Goal: Task Accomplishment & Management: Complete application form

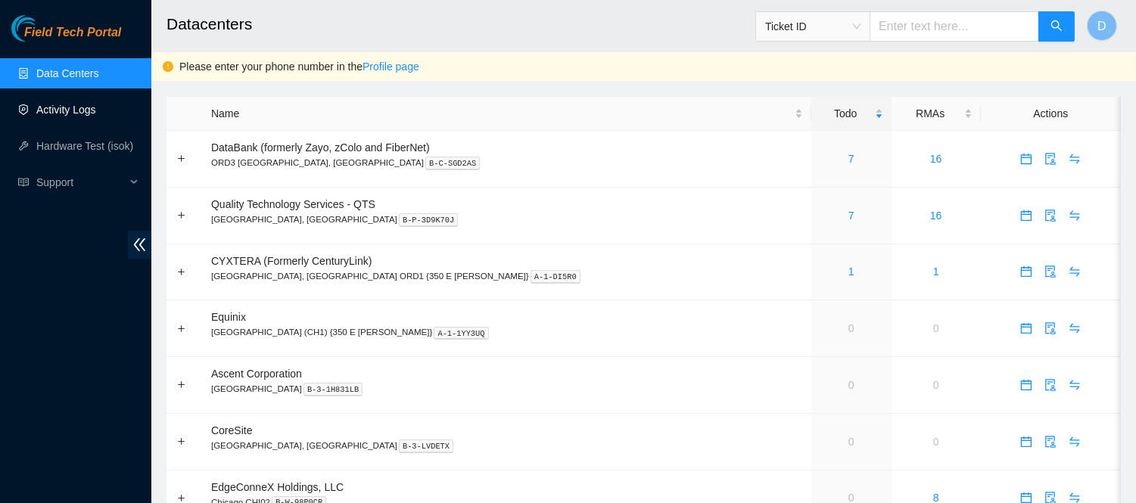
click at [77, 114] on link "Activity Logs" at bounding box center [66, 110] width 60 height 12
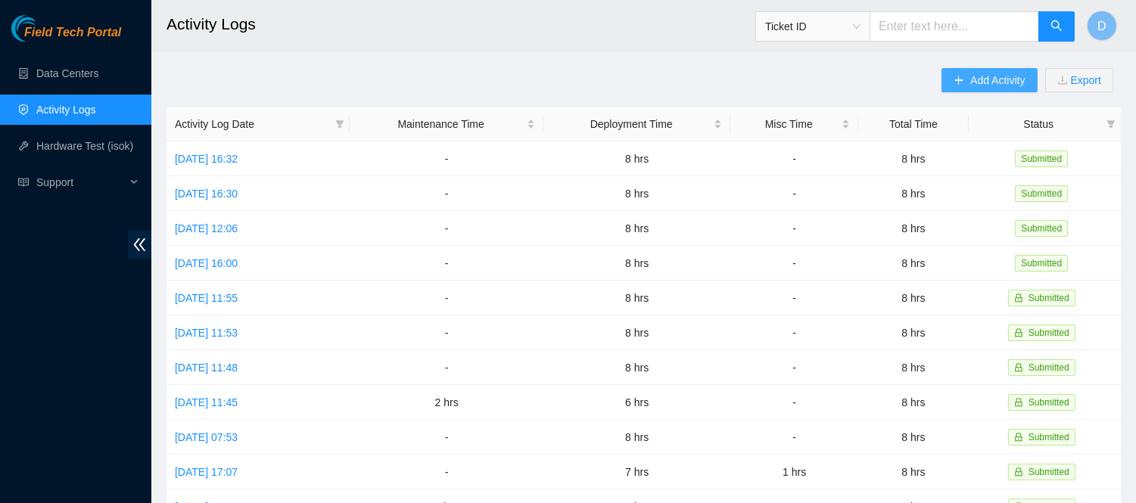
click at [990, 88] on span "Add Activity" at bounding box center [997, 80] width 54 height 17
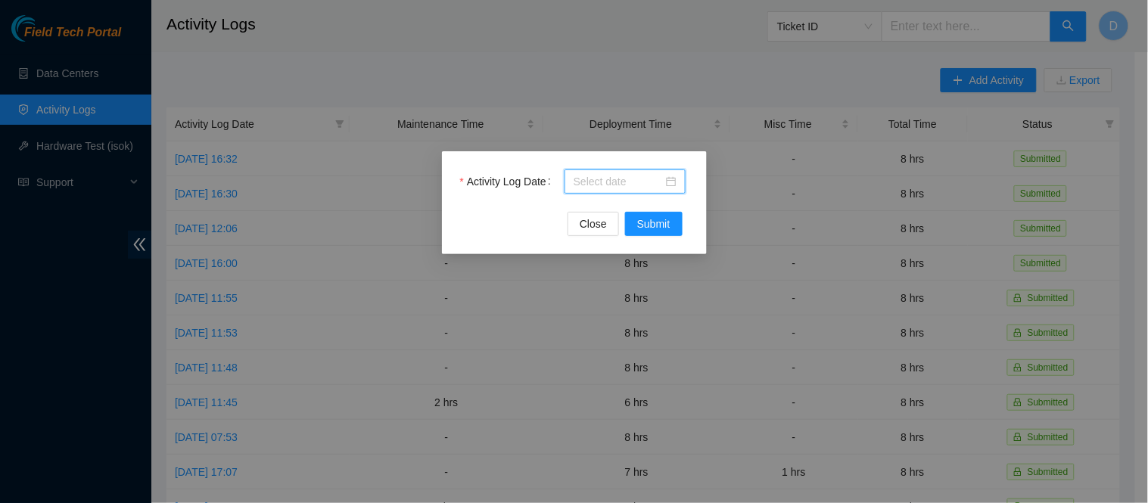
click at [598, 185] on input "Activity Log Date" at bounding box center [618, 181] width 89 height 17
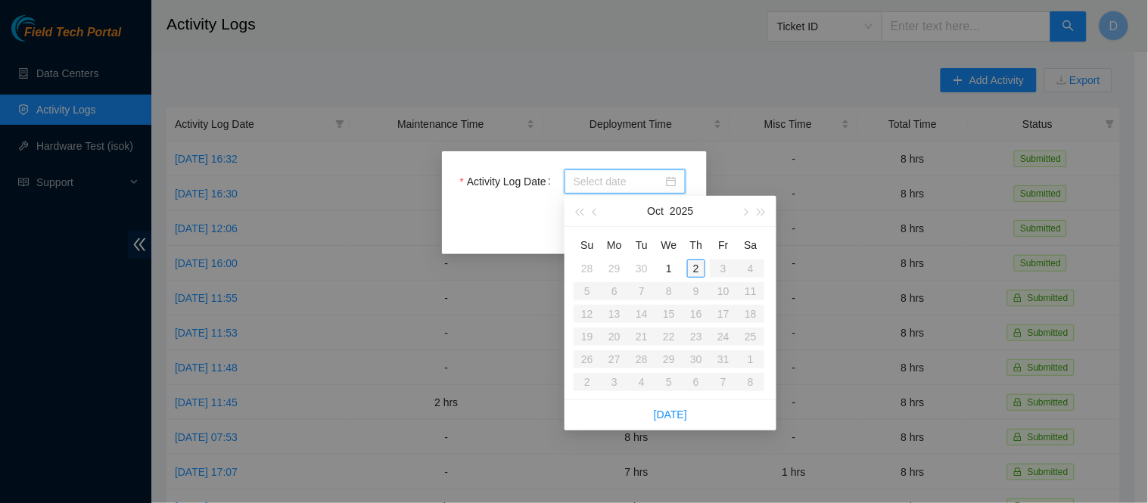
type input "[DATE]"
click at [698, 269] on div "2" at bounding box center [696, 269] width 18 height 18
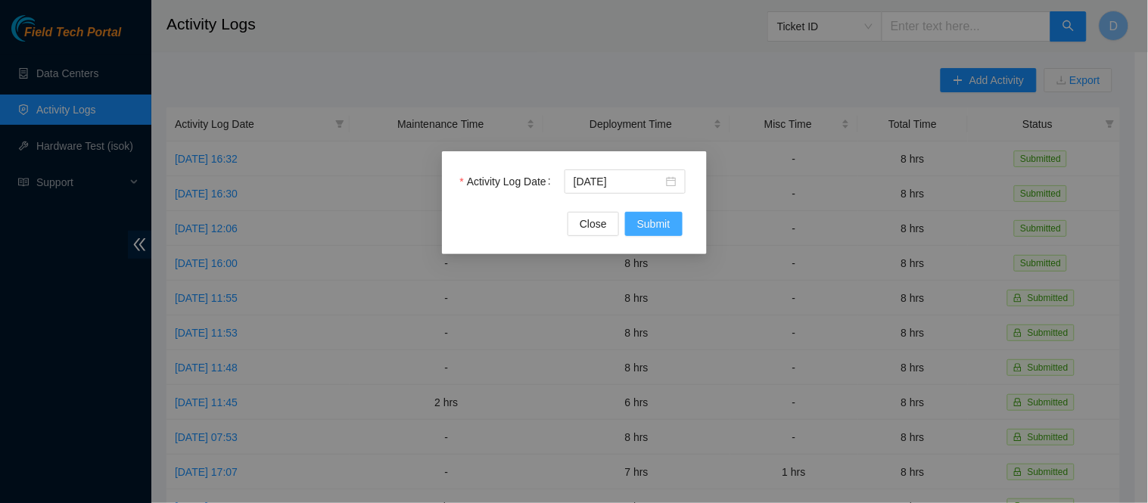
click at [659, 232] on button "Submit" at bounding box center [654, 224] width 58 height 24
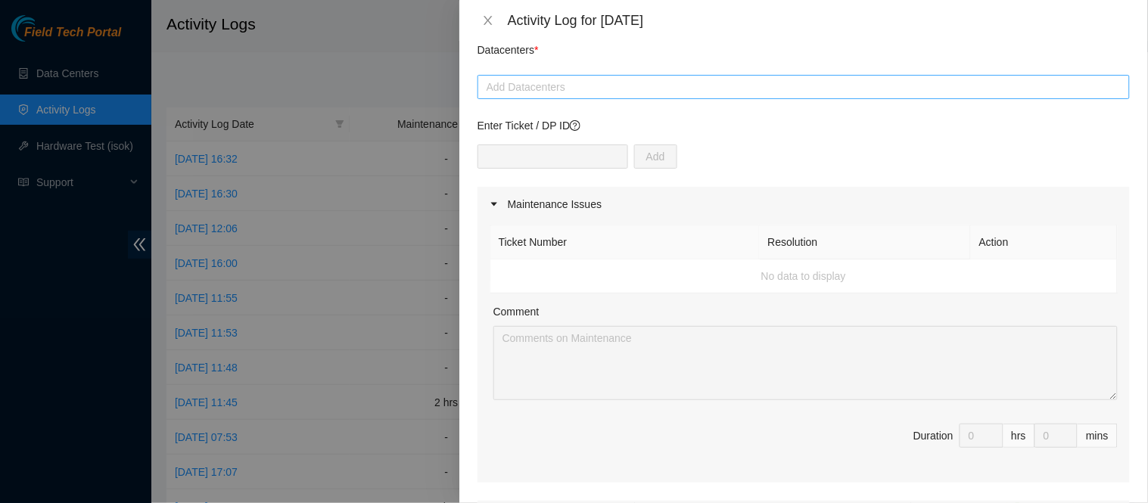
scroll to position [57, 0]
click at [709, 79] on div at bounding box center [803, 84] width 645 height 18
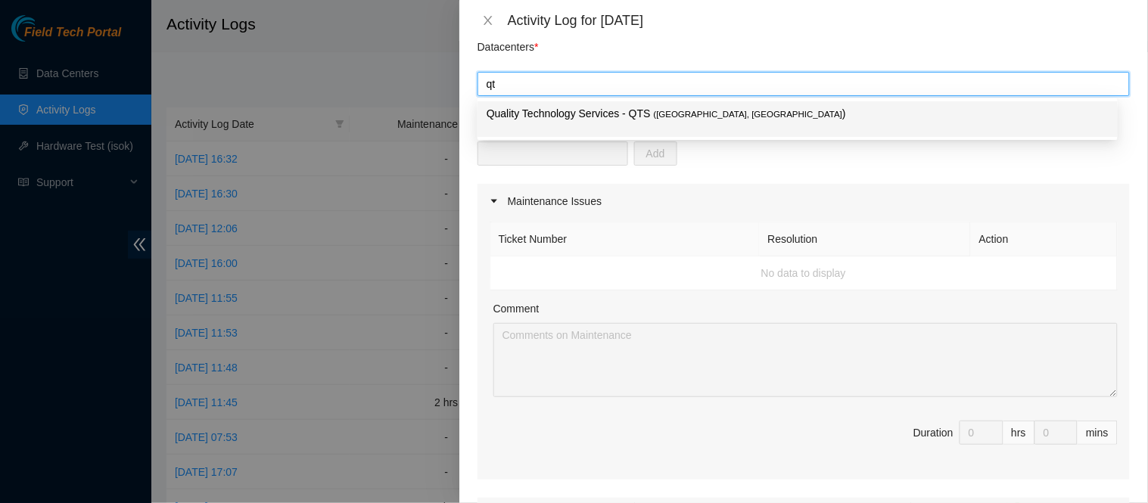
type input "qts"
click at [658, 111] on span "( [GEOGRAPHIC_DATA], [GEOGRAPHIC_DATA]" at bounding box center [748, 114] width 189 height 9
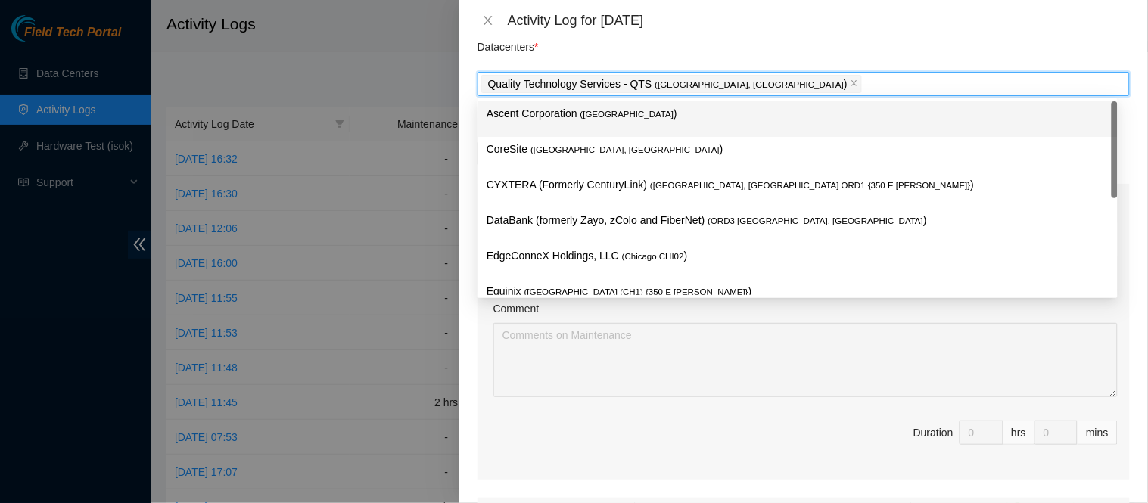
click at [702, 39] on div "Activity Log for [DATE]" at bounding box center [803, 20] width 689 height 41
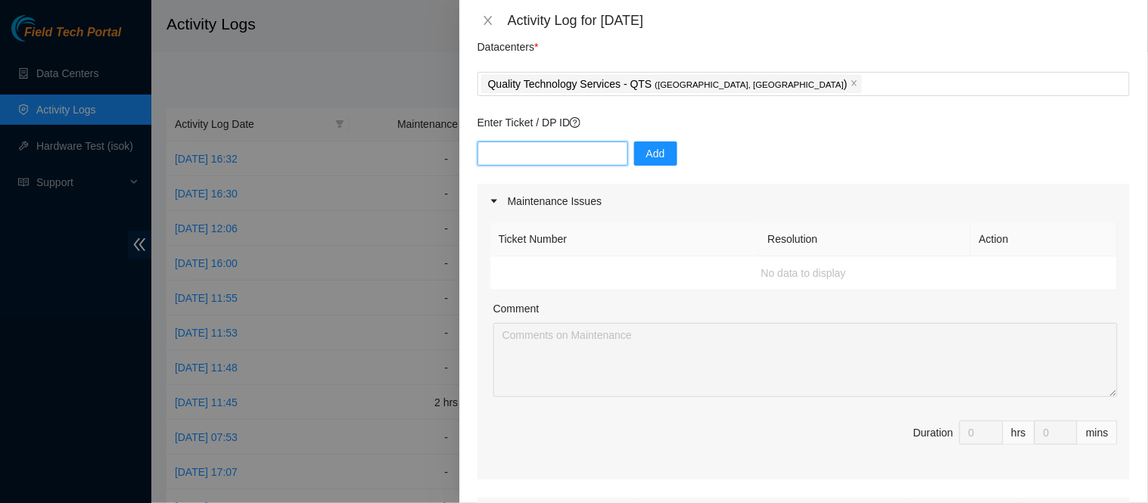
click at [552, 159] on input "text" at bounding box center [553, 154] width 151 height 24
type input "DP85127"
click at [549, 148] on input "text" at bounding box center [553, 154] width 151 height 24
paste input "DP81241"
type input "DP81241"
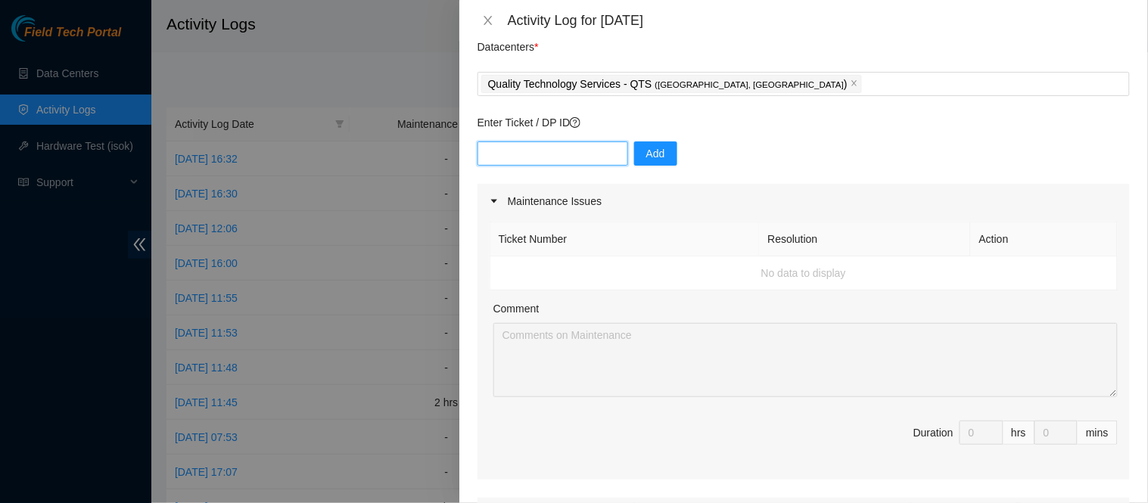
paste input "DP79619"
click at [573, 154] on input "DP79619" at bounding box center [553, 154] width 151 height 24
type input "DP79619"
click at [659, 148] on button "Add" at bounding box center [655, 154] width 43 height 24
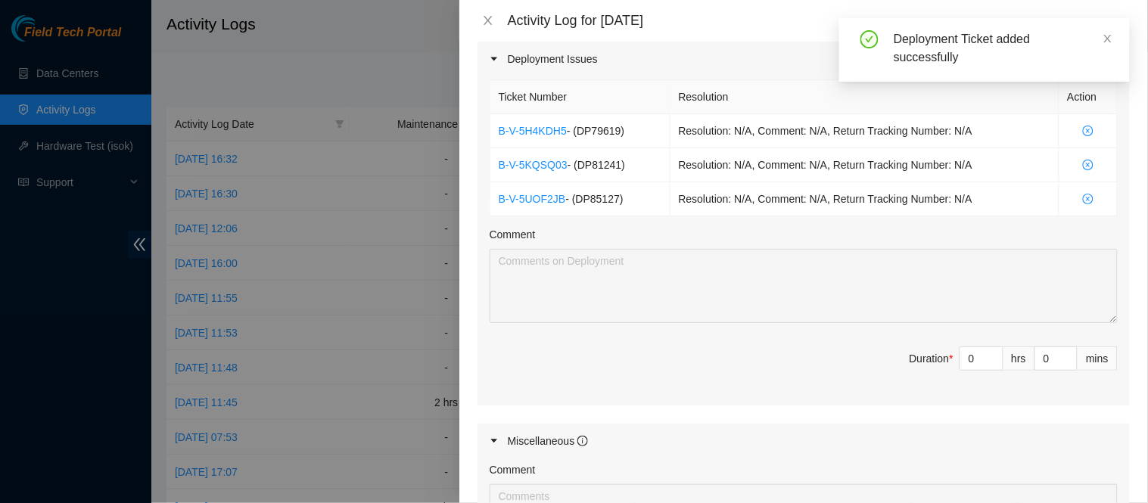
scroll to position [515, 0]
click at [961, 353] on input "0" at bounding box center [981, 356] width 42 height 23
type input "8"
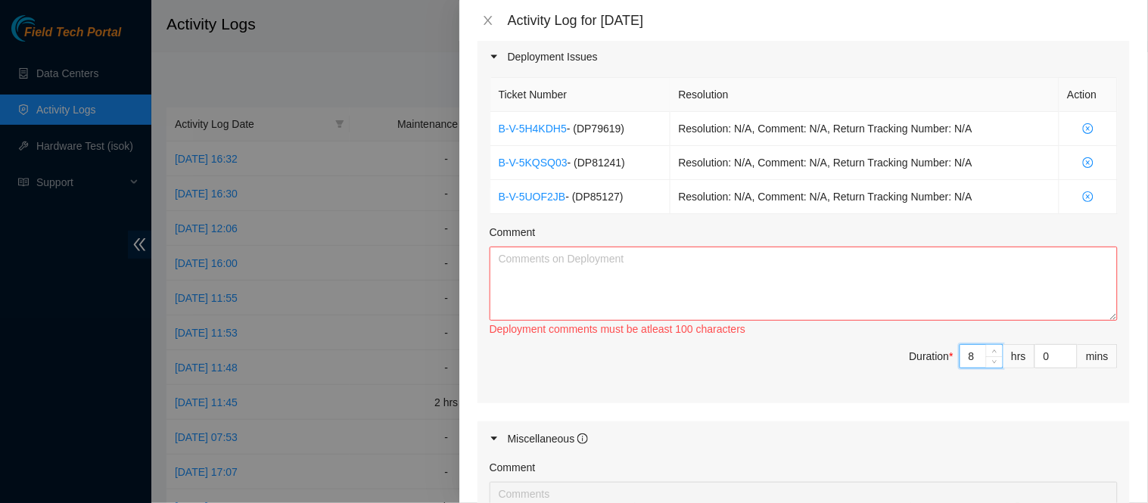
type input "8"
click at [791, 300] on textarea "Comment" at bounding box center [804, 284] width 628 height 74
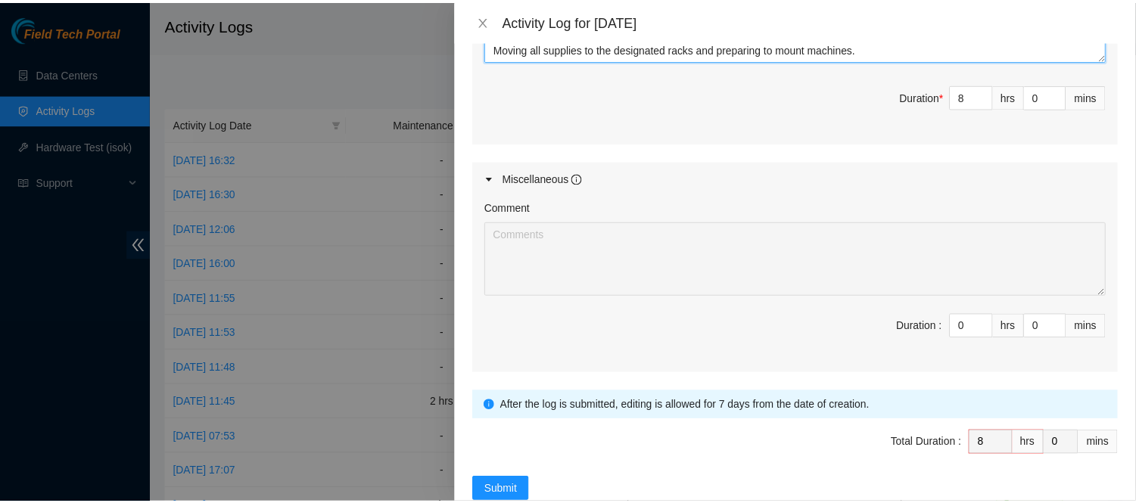
scroll to position [810, 0]
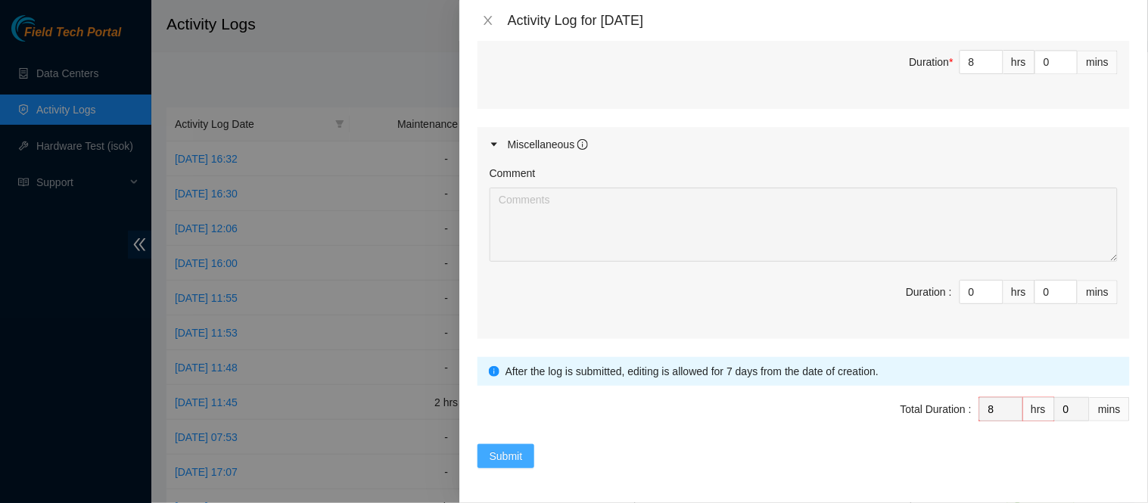
type textarea "IP163 - Preparing, mounting, and cabling new demarc-scs console in U49 Configur…"
click at [495, 449] on span "Submit" at bounding box center [506, 456] width 33 height 17
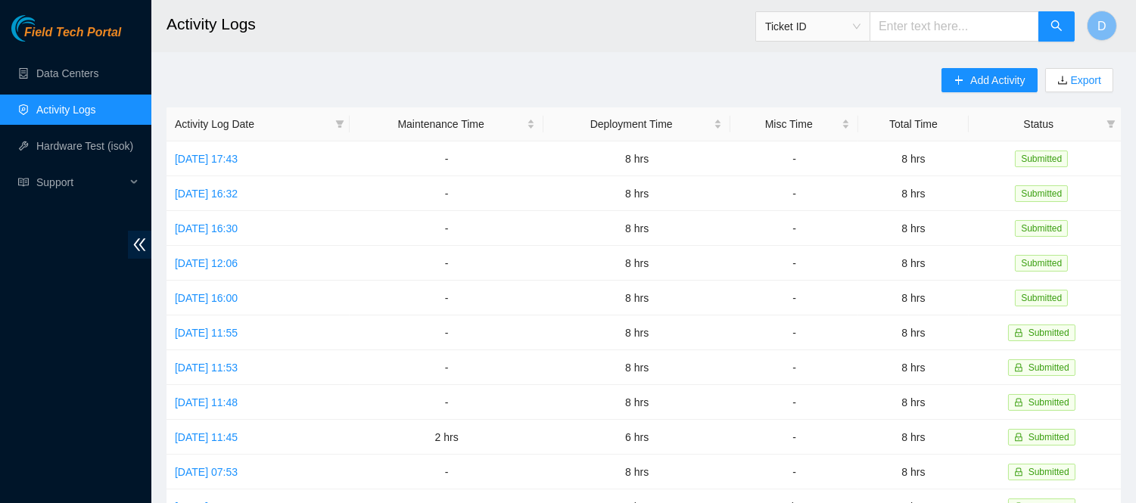
click at [610, 38] on h2 "Activity Logs" at bounding box center [553, 24] width 774 height 48
